Goal: Transaction & Acquisition: Subscribe to service/newsletter

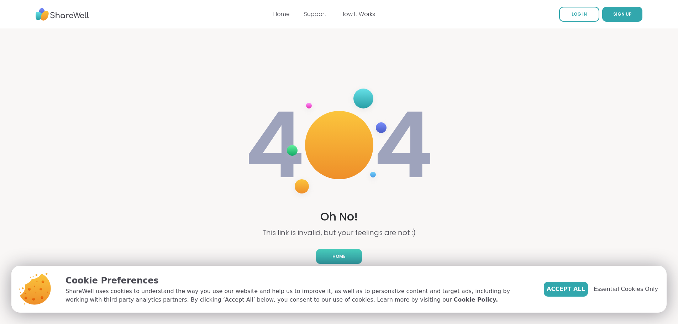
click at [339, 258] on span "Home" at bounding box center [338, 256] width 13 height 6
click at [580, 11] on span "LOG IN" at bounding box center [578, 14] width 15 height 6
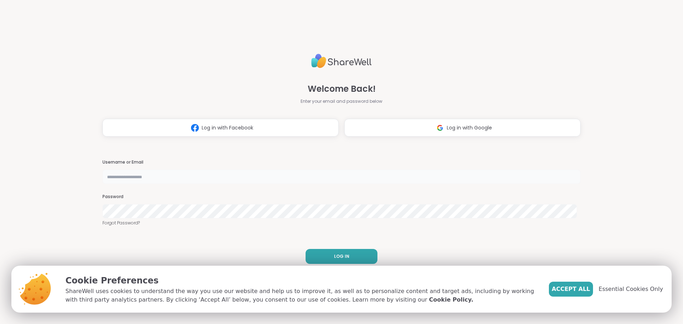
click at [201, 175] on input "text" at bounding box center [341, 177] width 478 height 14
type input "**********"
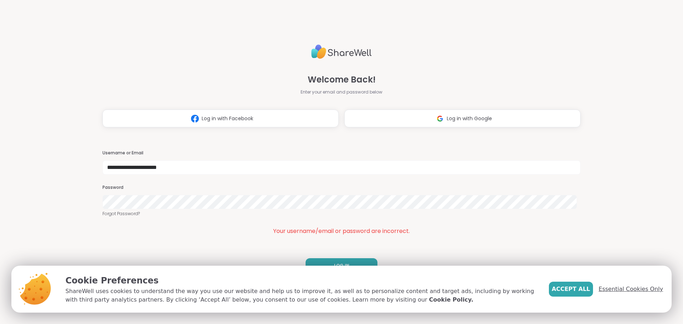
click at [619, 289] on span "Essential Cookies Only" at bounding box center [631, 289] width 64 height 9
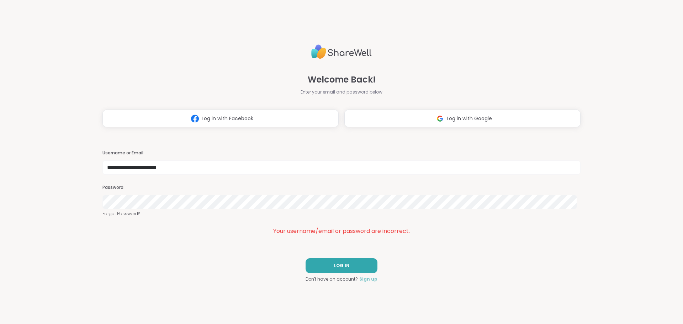
click at [360, 278] on link "Sign up" at bounding box center [368, 279] width 18 height 6
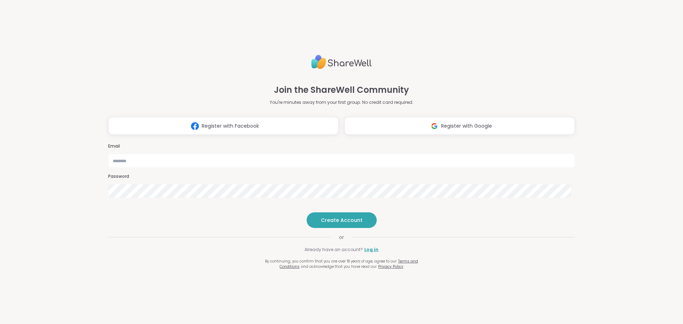
click at [126, 143] on h3 "Email" at bounding box center [341, 146] width 467 height 6
click at [131, 154] on input "email" at bounding box center [341, 161] width 467 height 14
type input "**********"
click at [330, 228] on button "Create Account" at bounding box center [342, 220] width 70 height 16
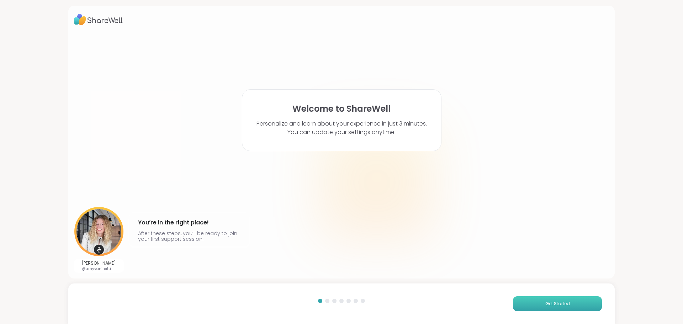
click at [562, 299] on button "Get Started" at bounding box center [557, 303] width 89 height 15
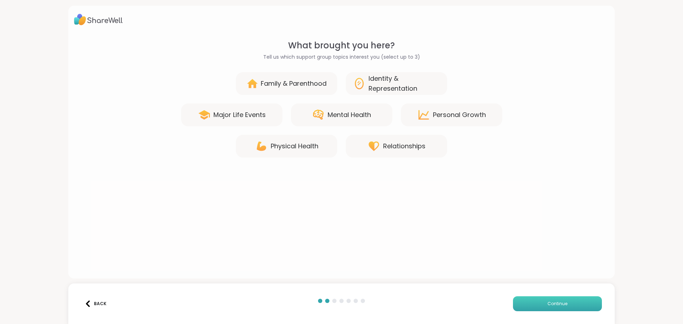
click at [563, 306] on button "Continue" at bounding box center [557, 303] width 89 height 15
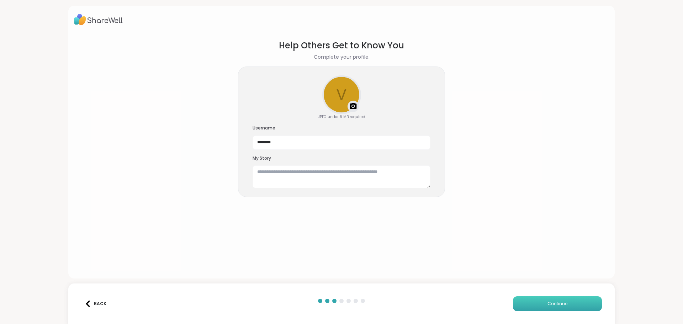
click at [563, 306] on button "Continue" at bounding box center [557, 303] width 89 height 15
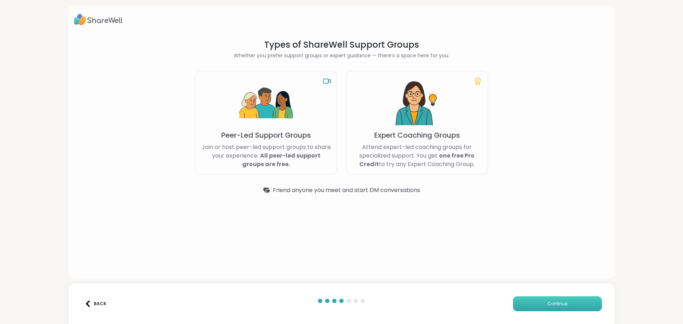
click at [562, 304] on span "Continue" at bounding box center [558, 304] width 20 height 6
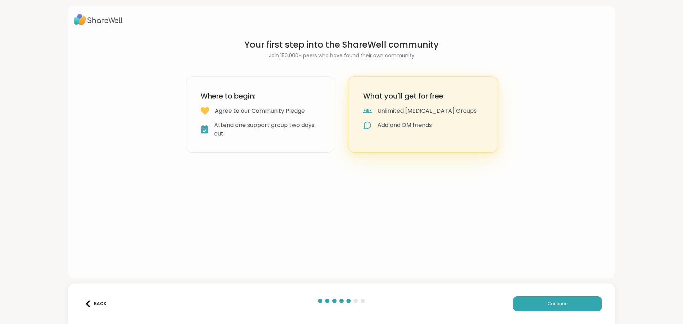
click at [277, 120] on div "Where to begin: Agree to our Community Pledge Attend one support group two days…" at bounding box center [260, 115] width 149 height 76
click at [373, 124] on div "Add and DM friends" at bounding box center [423, 125] width 120 height 9
click at [552, 302] on span "Continue" at bounding box center [558, 304] width 20 height 6
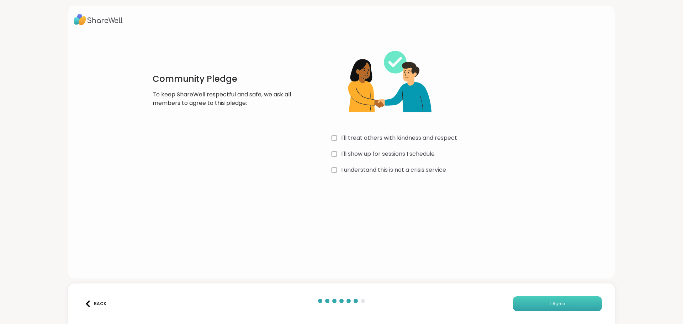
click at [554, 309] on button "I Agree" at bounding box center [557, 303] width 89 height 15
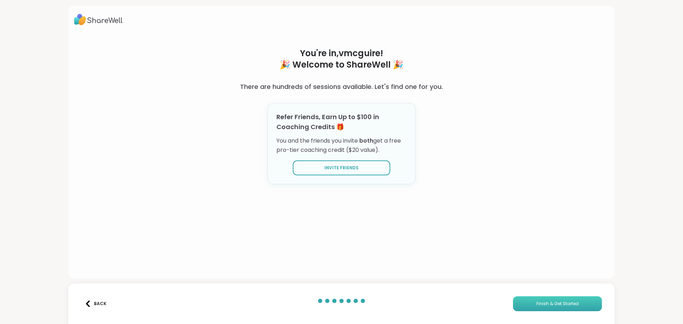
click at [544, 307] on button "Finish & Get Started" at bounding box center [557, 303] width 89 height 15
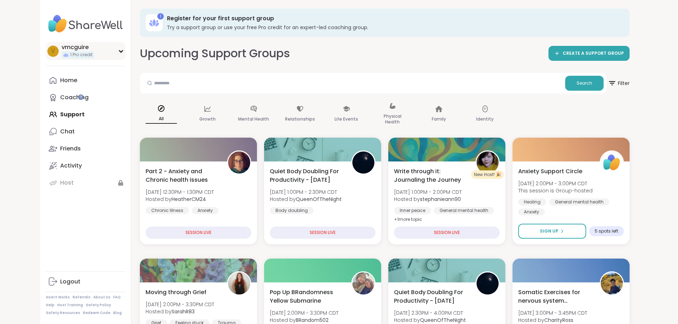
click at [70, 55] on span "1 Pro credit" at bounding box center [81, 55] width 22 height 6
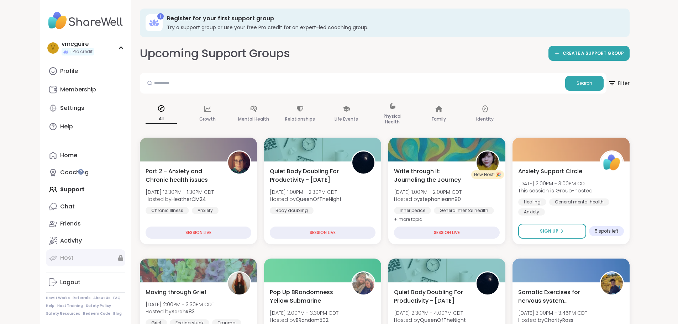
scroll to position [4, 0]
